Goal: Find specific page/section: Find specific page/section

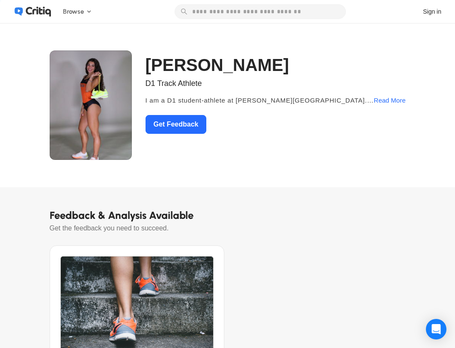
click at [109, 97] on img at bounding box center [91, 104] width 82 height 109
click at [389, 102] on div "Read More" at bounding box center [389, 100] width 32 height 15
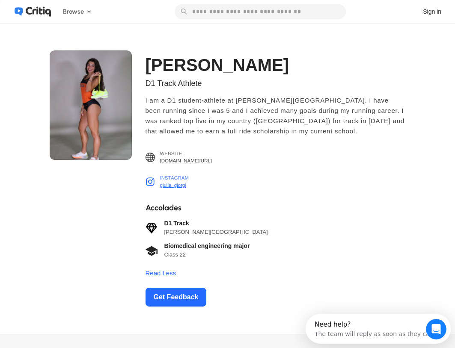
click at [179, 186] on span "giulia_giorgi" at bounding box center [174, 185] width 29 height 7
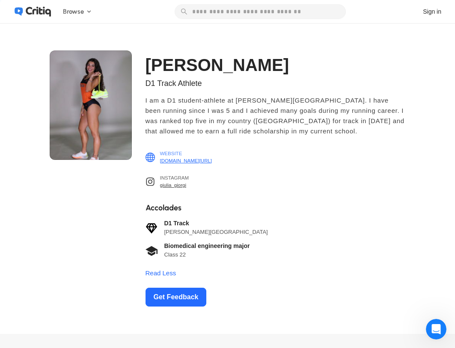
click at [199, 162] on span "critiq.com/giuliagiorgi" at bounding box center [186, 160] width 52 height 7
click at [114, 97] on img at bounding box center [91, 104] width 82 height 109
